Goal: Transaction & Acquisition: Purchase product/service

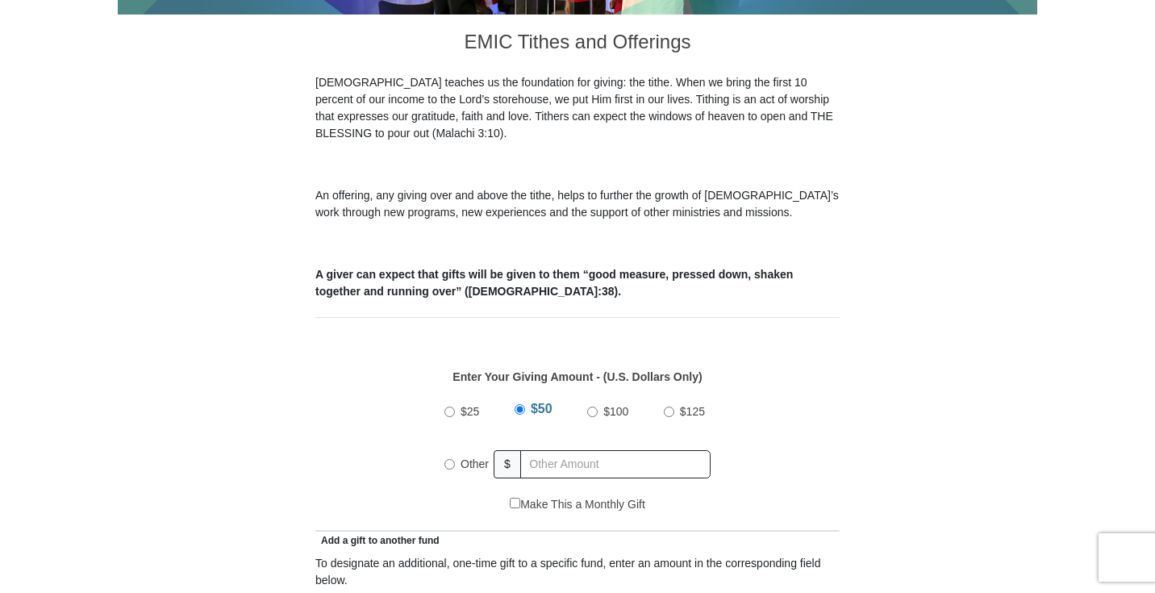
scroll to position [452, 0]
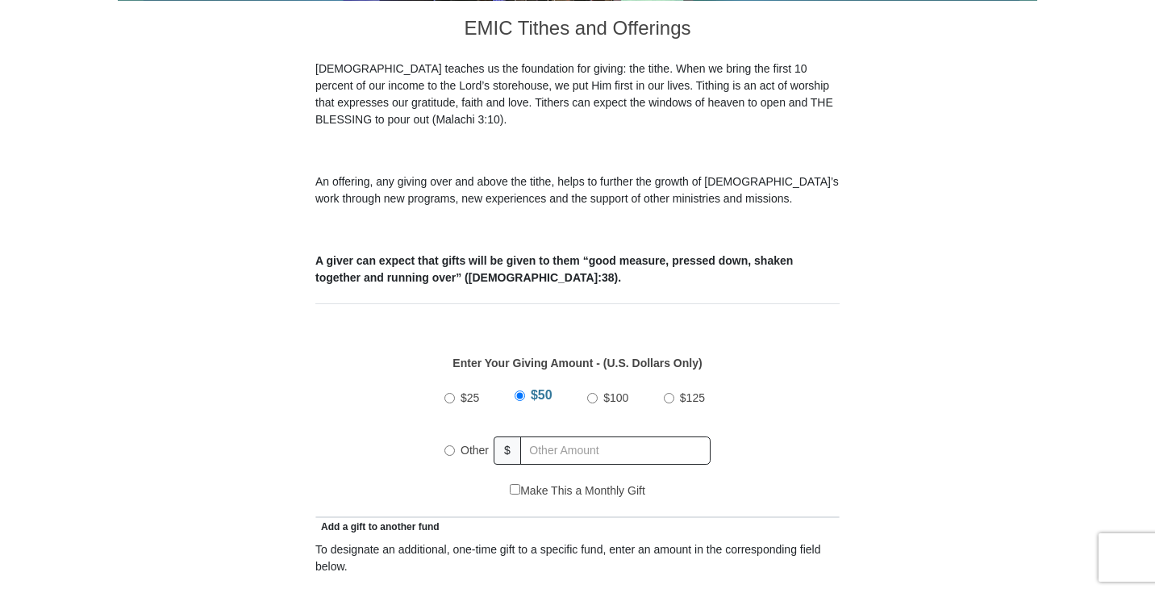
click at [451, 445] on input "Other" at bounding box center [449, 450] width 10 height 10
radio input "true"
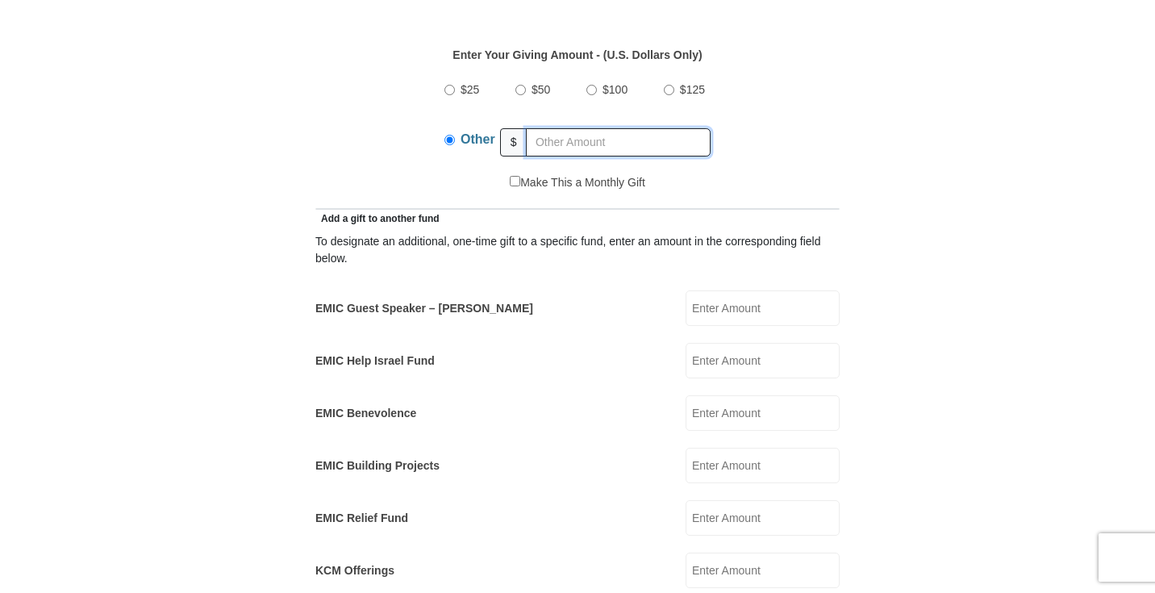
scroll to position [764, 0]
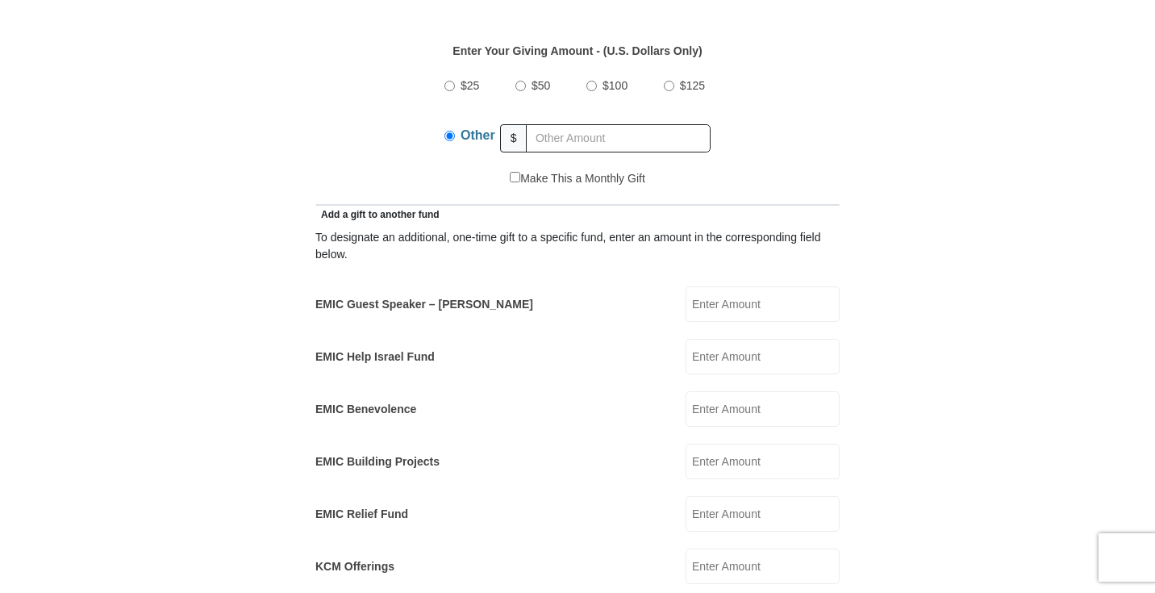
click at [766, 289] on input "EMIC Guest Speaker – [PERSON_NAME]" at bounding box center [762, 303] width 154 height 35
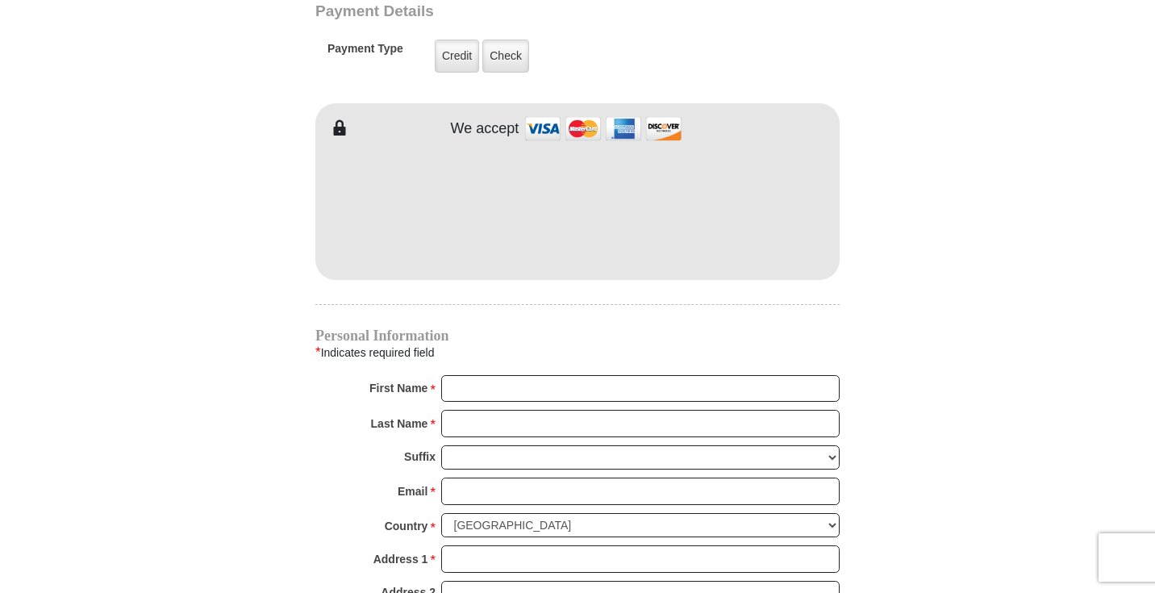
scroll to position [1394, 0]
type input "25.00"
click at [522, 377] on input "First Name *" at bounding box center [640, 390] width 398 height 27
type input "[PERSON_NAME]"
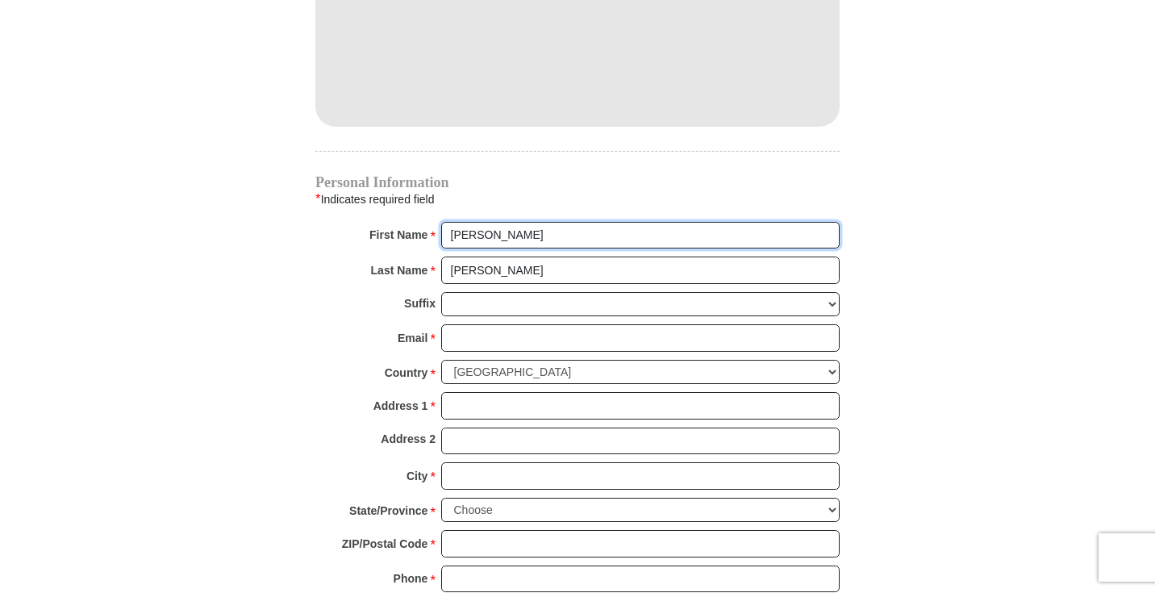
scroll to position [1550, 0]
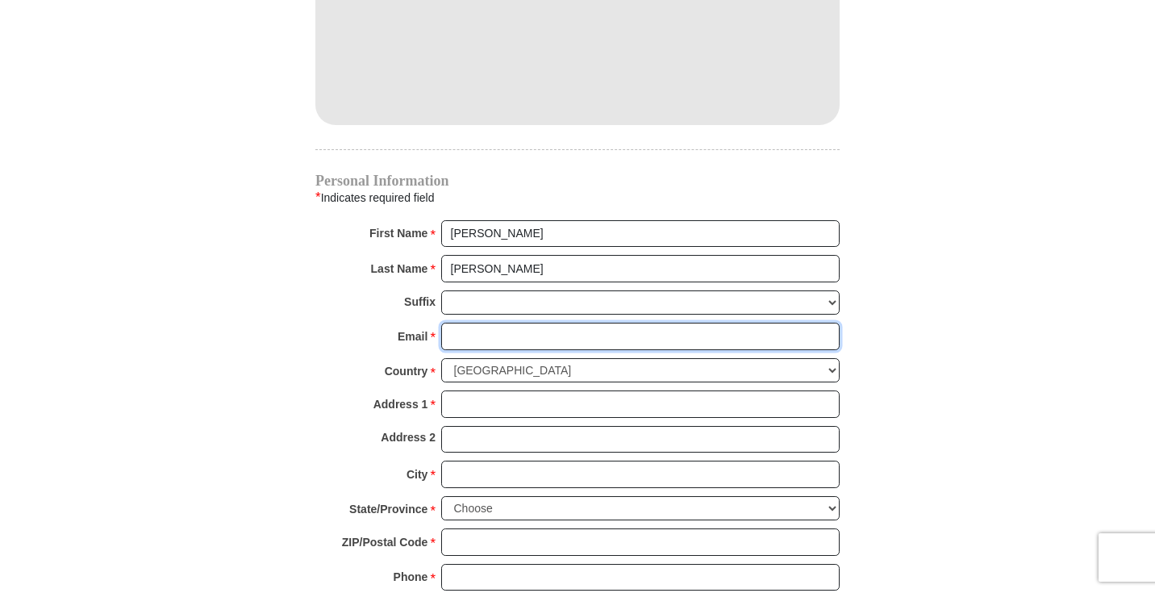
click at [518, 322] on input "Email *" at bounding box center [640, 335] width 398 height 27
type input "[EMAIL_ADDRESS][DOMAIN_NAME]"
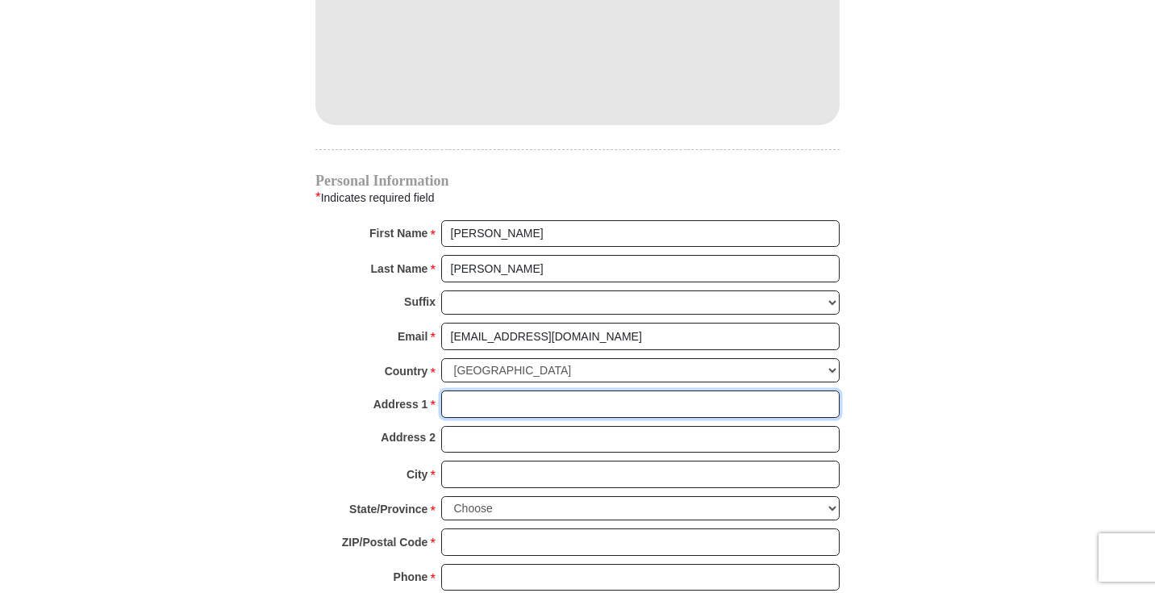
type input "[STREET_ADDRESS][US_STATE]"
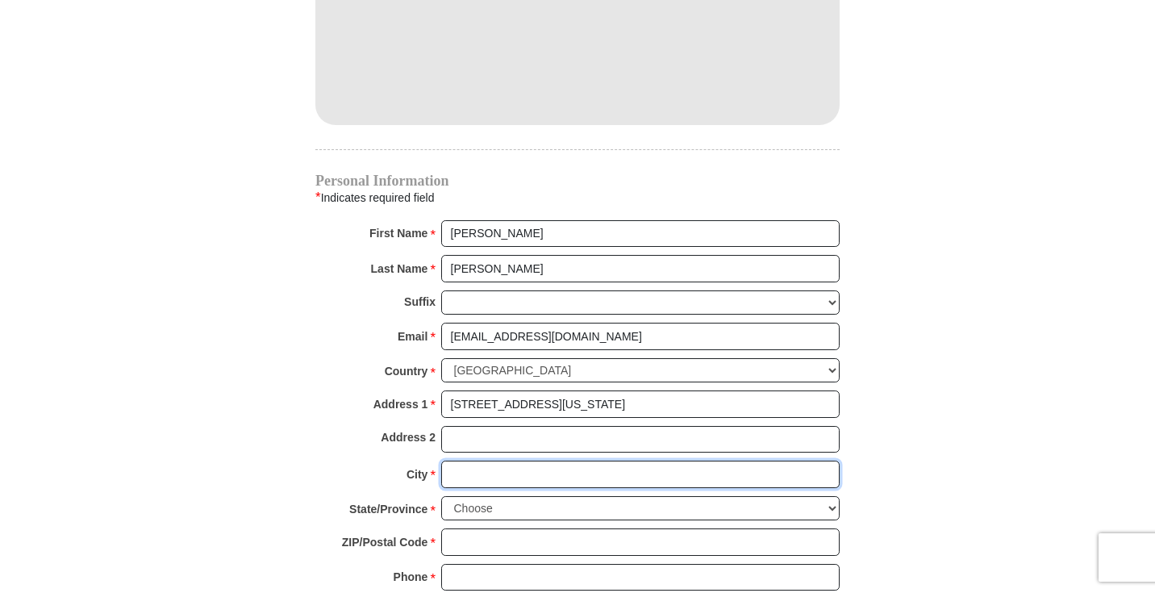
type input "Lakeland"
select select "FL"
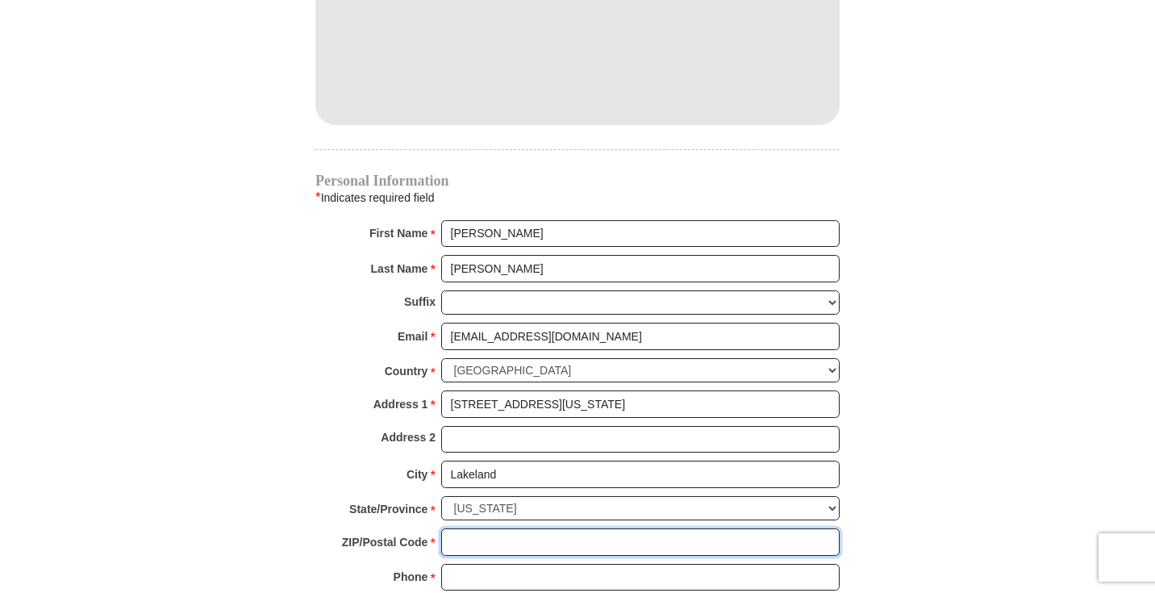
type input "33803"
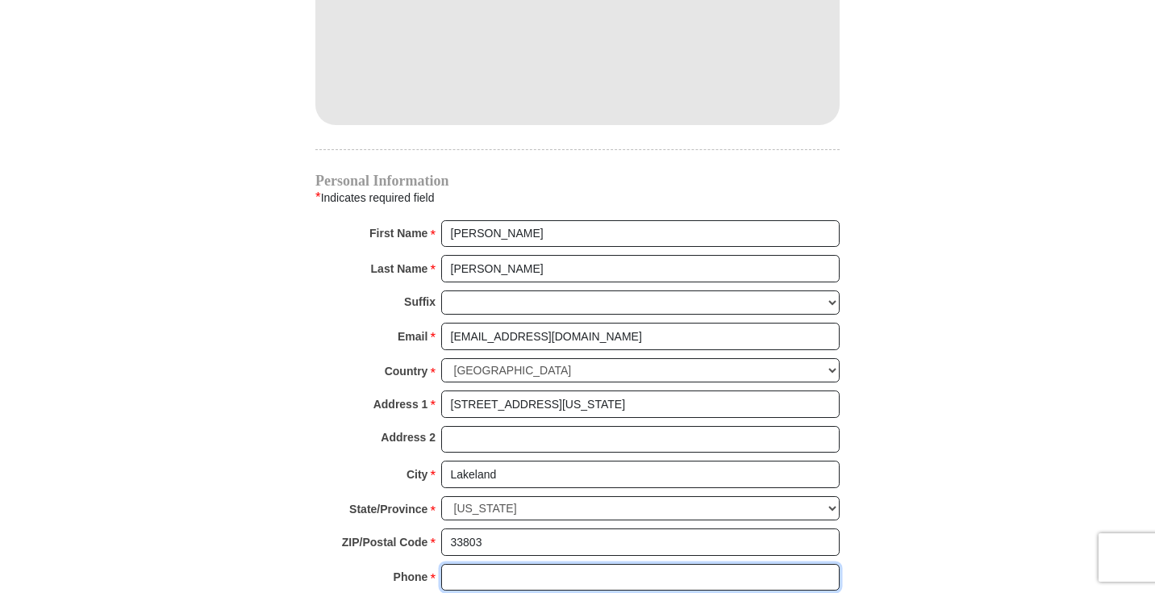
type input "8633702167"
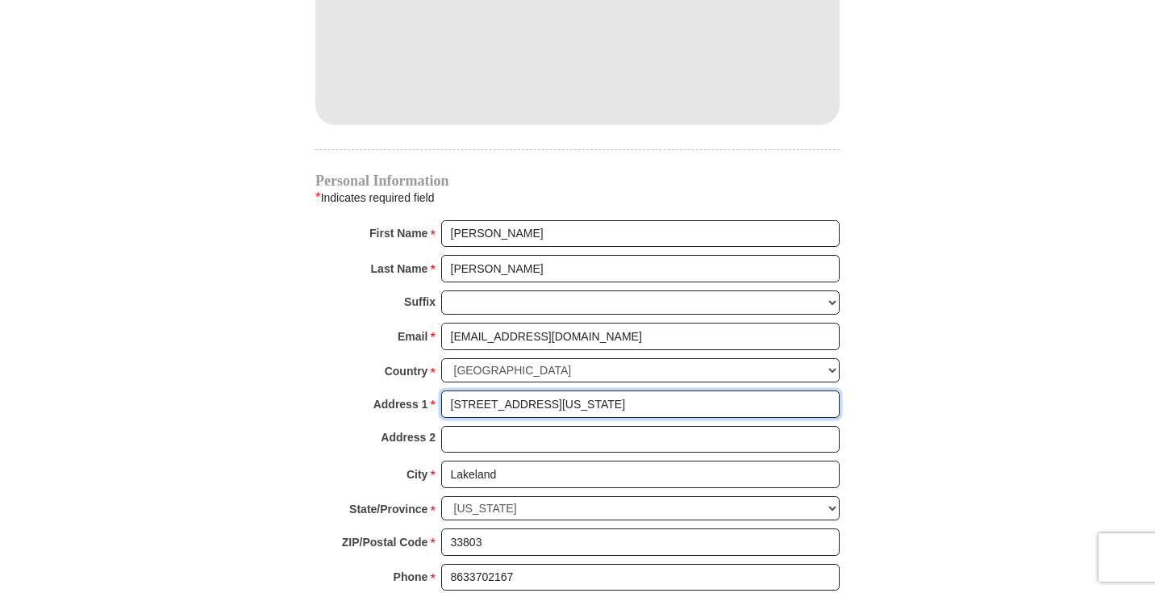
click at [585, 390] on input "[STREET_ADDRESS][US_STATE]" at bounding box center [640, 403] width 398 height 27
type input "[STREET_ADDRESS][US_STATE]"
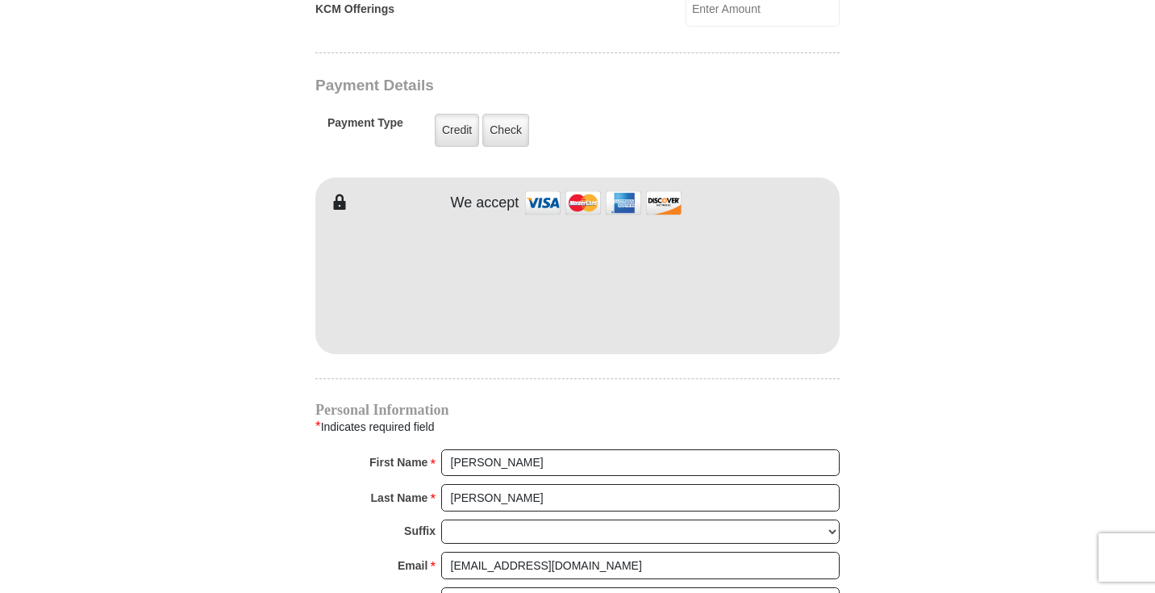
scroll to position [1335, 0]
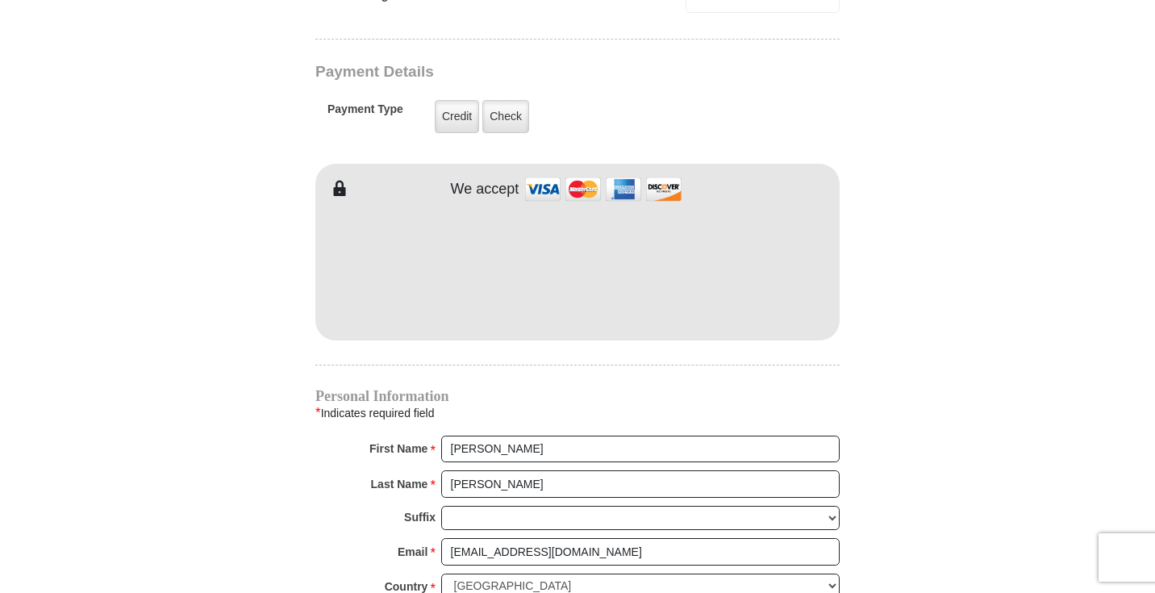
click at [1082, 243] on body "[GEOGRAPHIC_DATA][DEMOGRAPHIC_DATA] Online Giving Because of gifts like yours, …" at bounding box center [577, 167] width 1155 height 3005
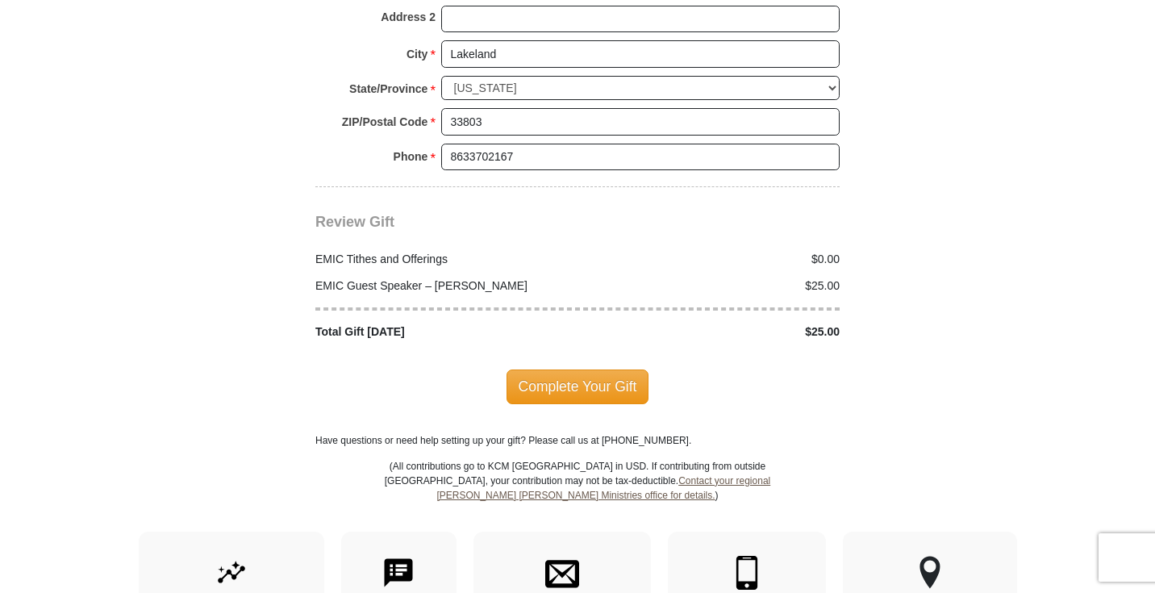
scroll to position [1974, 0]
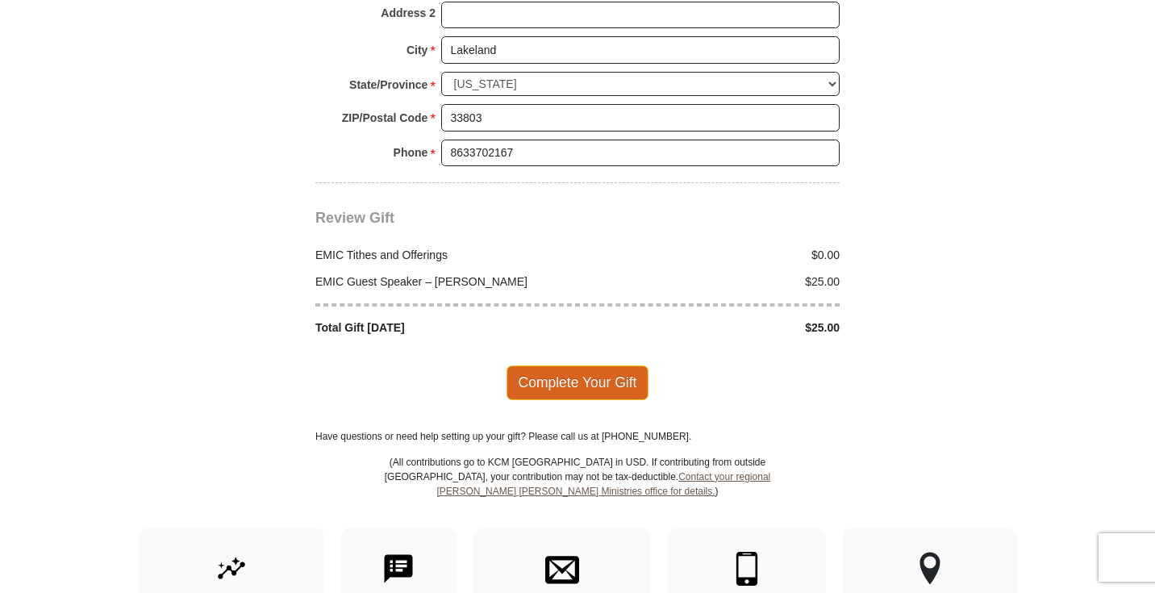
click at [609, 365] on span "Complete Your Gift" at bounding box center [577, 382] width 143 height 34
